Goal: Find specific page/section

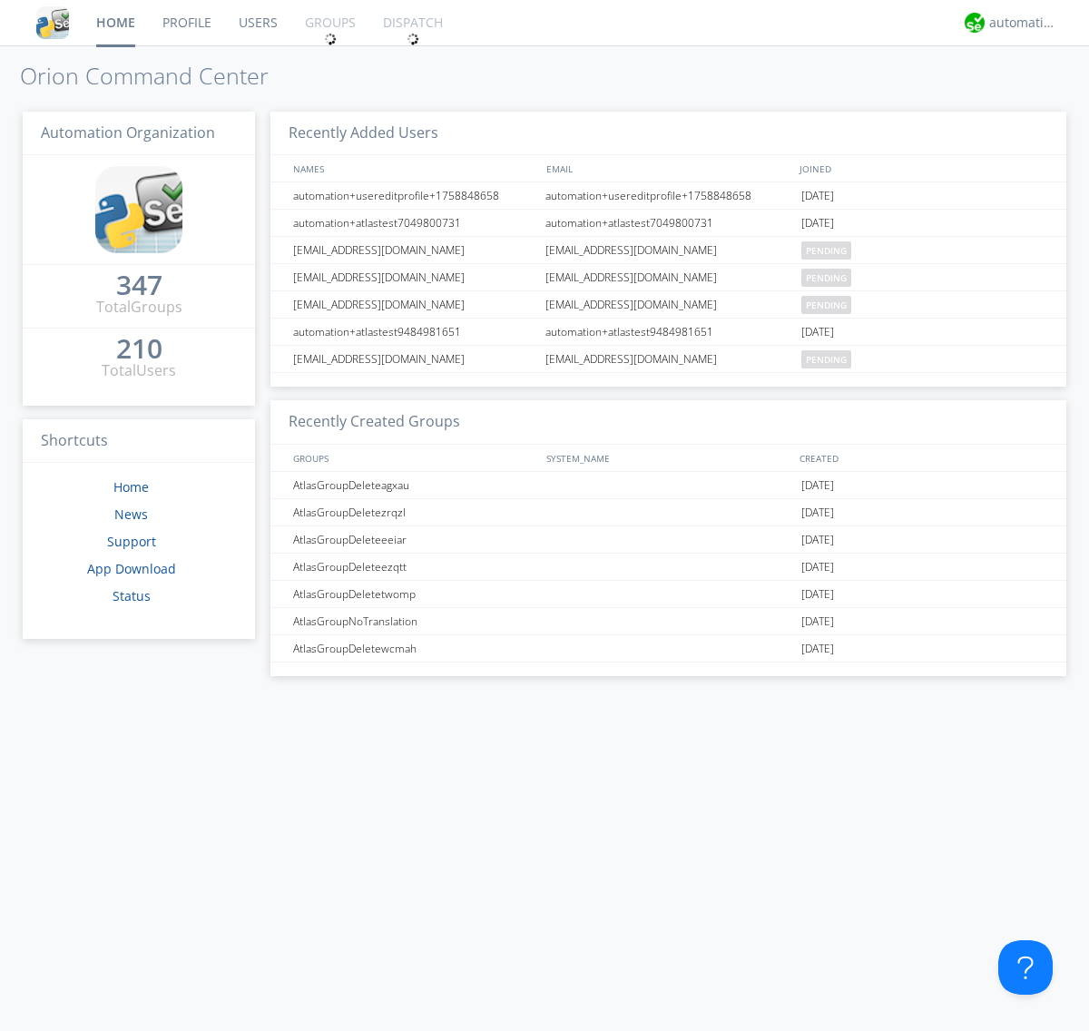
click at [329, 23] on link "Groups" at bounding box center [330, 22] width 78 height 45
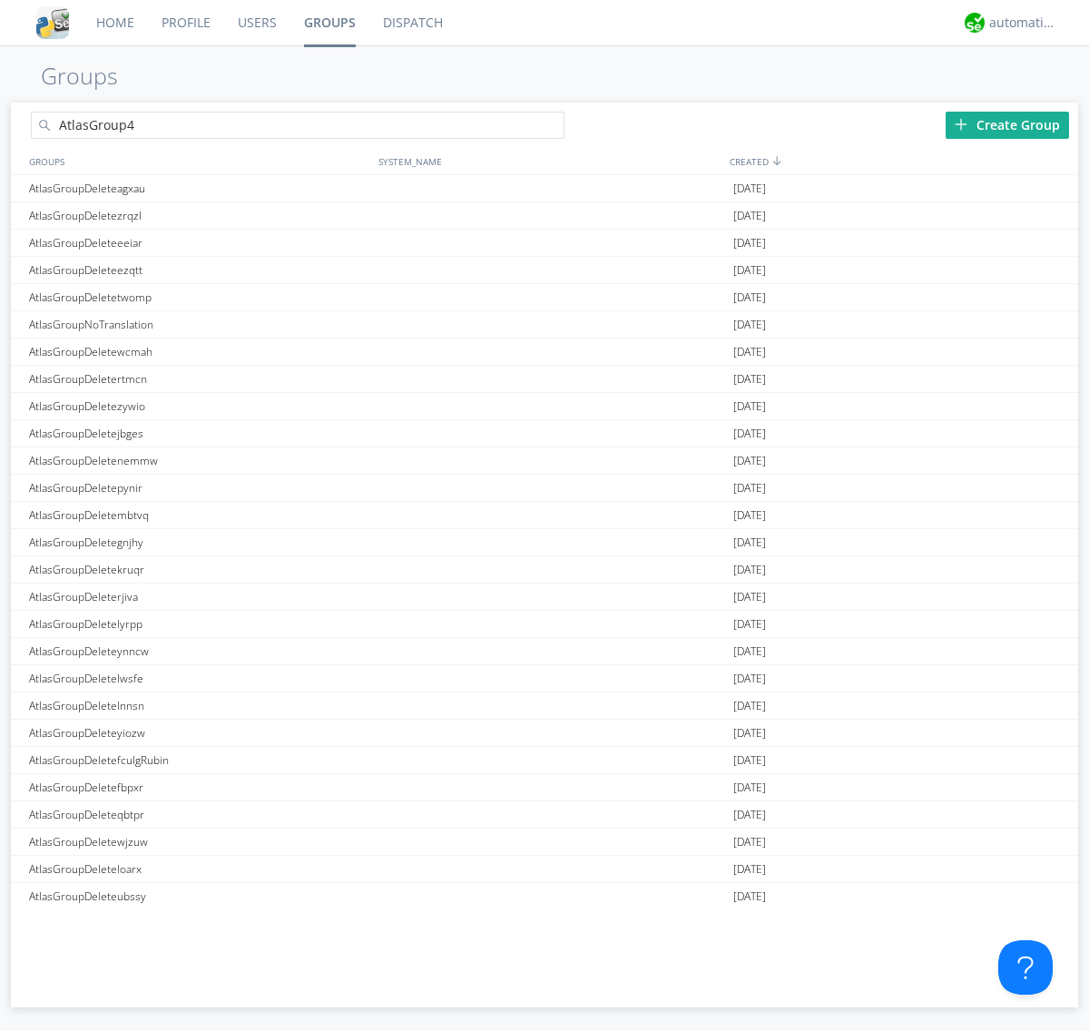
type input "AtlasGroup4"
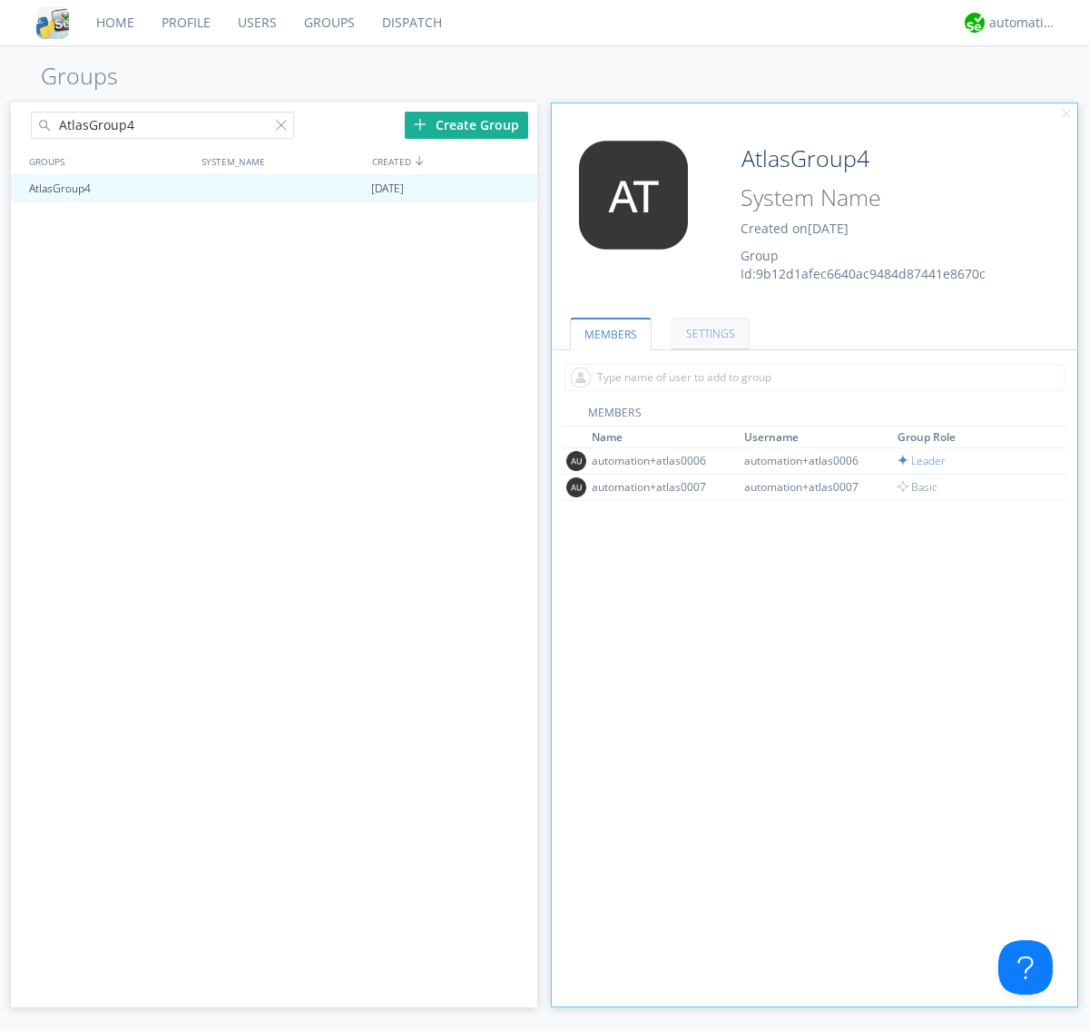
click at [708, 333] on link "SETTINGS" at bounding box center [711, 334] width 78 height 32
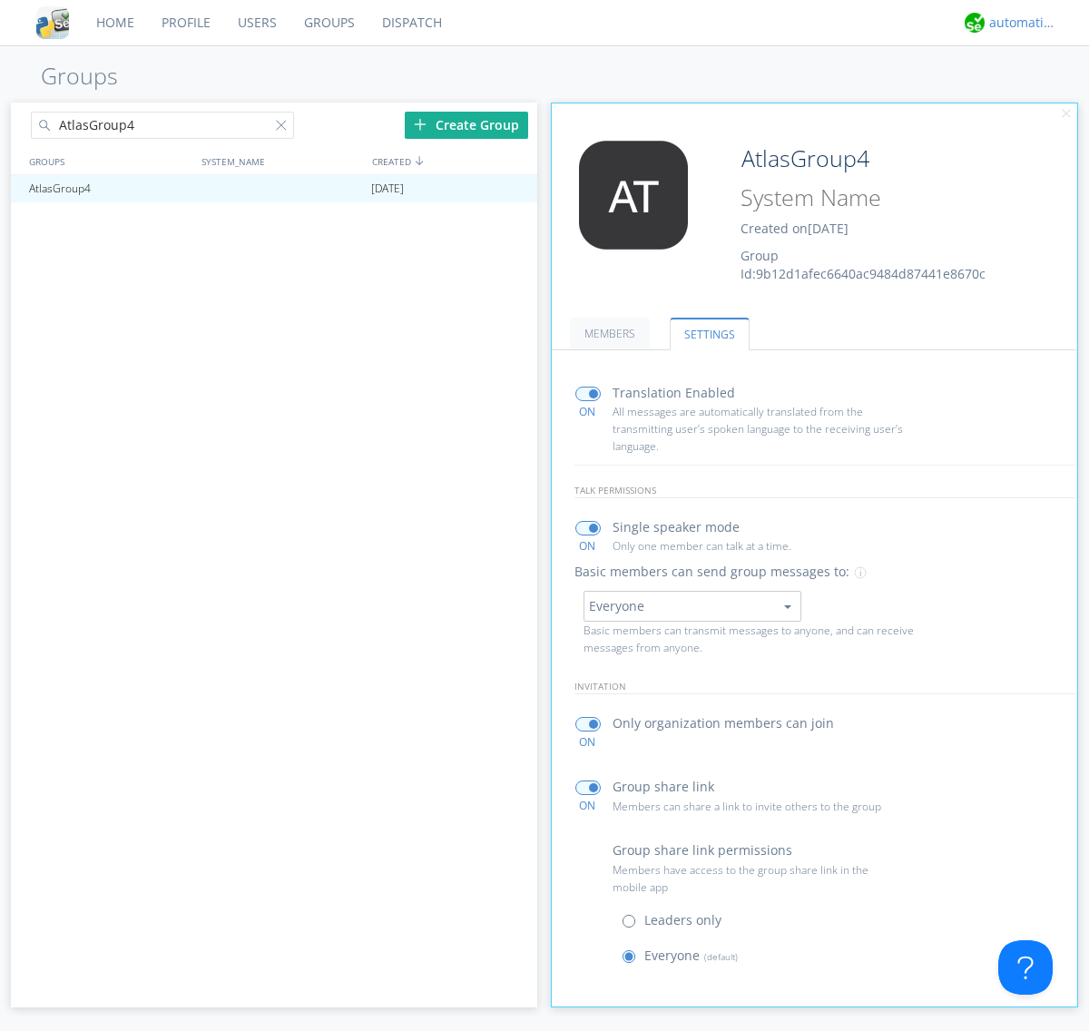
click at [1018, 23] on div "automation+atlas" at bounding box center [1023, 23] width 68 height 18
